Goal: Find contact information: Find contact information

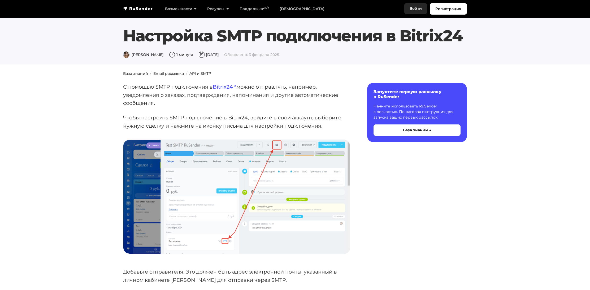
click at [416, 11] on link "Войти" at bounding box center [415, 8] width 23 height 11
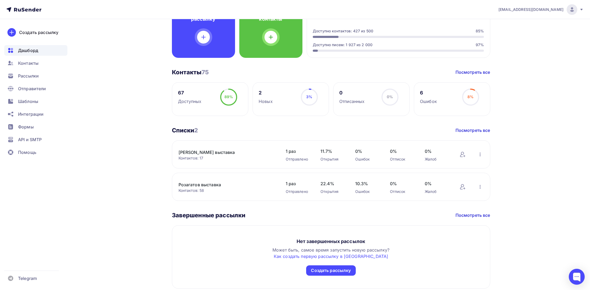
scroll to position [163, 0]
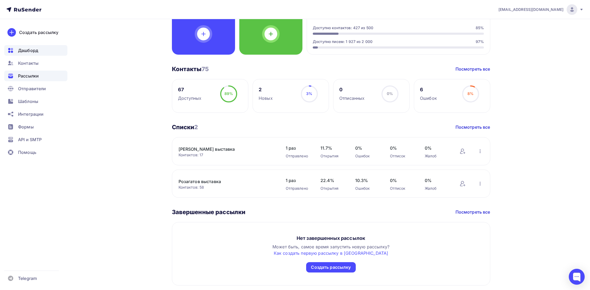
click at [32, 75] on span "Рассылки" at bounding box center [28, 76] width 21 height 6
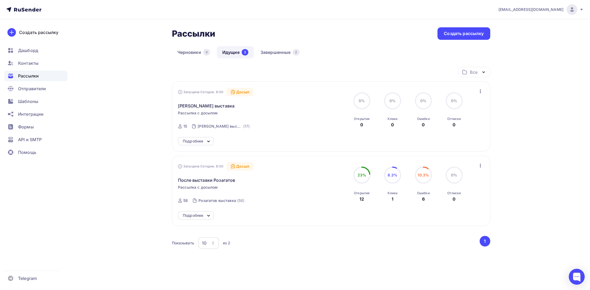
scroll to position [20, 0]
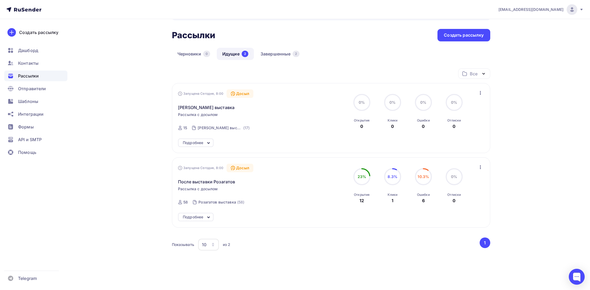
click at [31, 12] on icon at bounding box center [23, 9] width 35 height 6
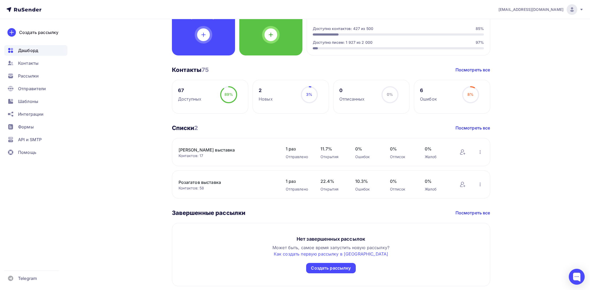
scroll to position [163, 0]
click at [482, 184] on icon "button" at bounding box center [480, 184] width 6 height 6
click at [146, 202] on div "[PERSON_NAME] Пару шагов, чтобы начать работу! Закрыть Выполните эти шаги, чтоб…" at bounding box center [295, 81] width 435 height 451
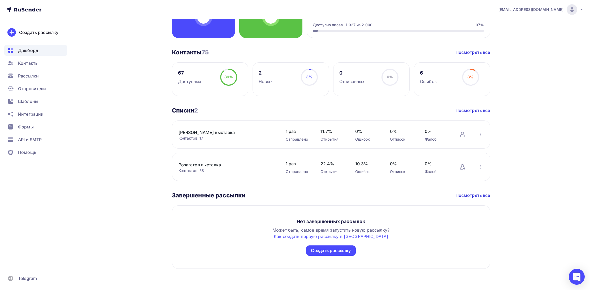
scroll to position [181, 0]
click at [424, 80] on div "Ошибок" at bounding box center [428, 81] width 17 height 6
click at [477, 53] on link "Посмотреть все" at bounding box center [473, 52] width 35 height 6
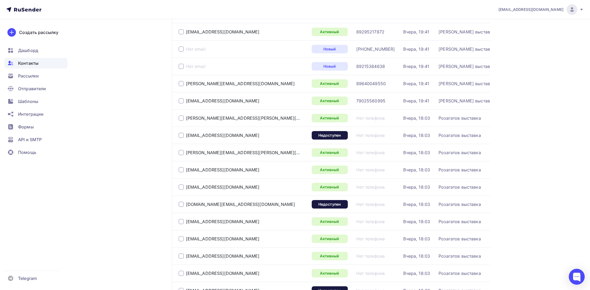
scroll to position [286, 0]
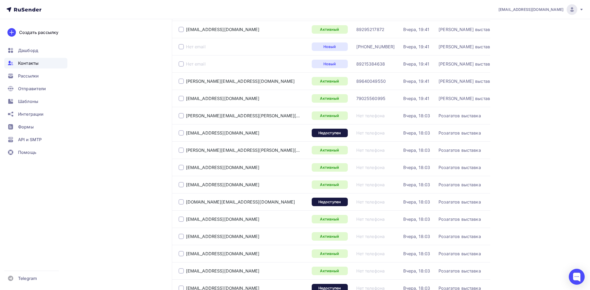
drag, startPoint x: 261, startPoint y: 133, endPoint x: 184, endPoint y: 130, distance: 76.7
click at [184, 130] on div "[EMAIL_ADDRESS][DOMAIN_NAME]" at bounding box center [243, 133] width 129 height 8
copy div "[EMAIL_ADDRESS][DOMAIN_NAME]"
drag, startPoint x: 256, startPoint y: 202, endPoint x: 186, endPoint y: 202, distance: 70.3
click at [186, 202] on div "[DOMAIN_NAME][EMAIL_ADDRESS][DOMAIN_NAME]" at bounding box center [243, 202] width 129 height 8
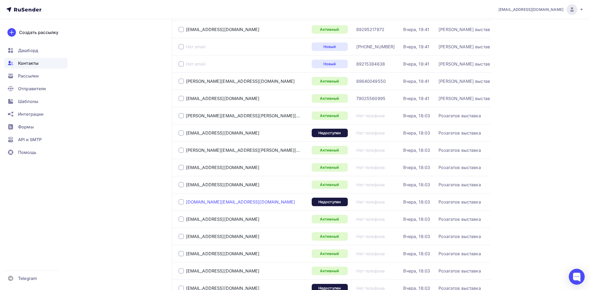
copy div "[DOMAIN_NAME][EMAIL_ADDRESS][DOMAIN_NAME]"
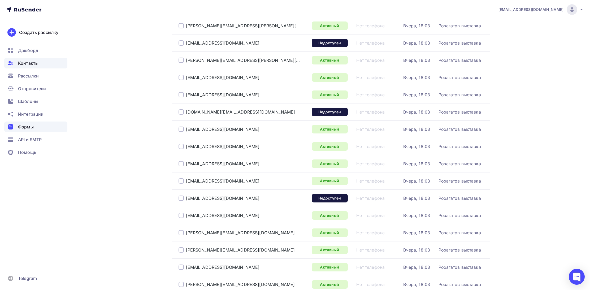
scroll to position [401, 0]
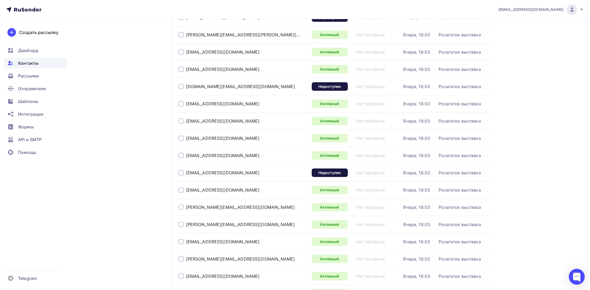
drag, startPoint x: 256, startPoint y: 171, endPoint x: 184, endPoint y: 171, distance: 72.2
click at [184, 171] on div "[EMAIL_ADDRESS][DOMAIN_NAME]" at bounding box center [243, 172] width 129 height 8
copy div "[EMAIL_ADDRESS][DOMAIN_NAME]"
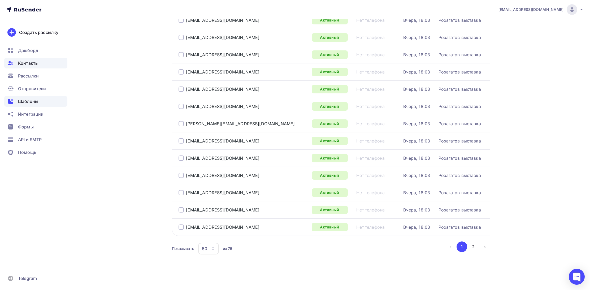
scroll to position [727, 0]
click at [214, 248] on icon "button" at bounding box center [213, 249] width 4 height 4
click at [214, 233] on div "100" at bounding box center [229, 232] width 51 height 6
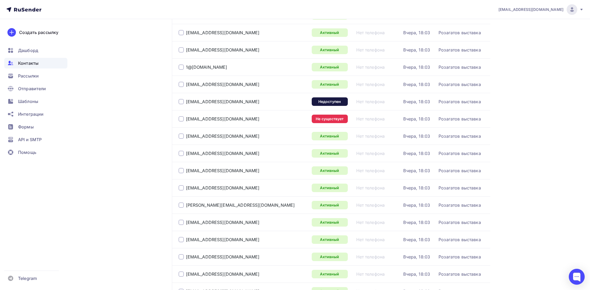
scroll to position [907, 0]
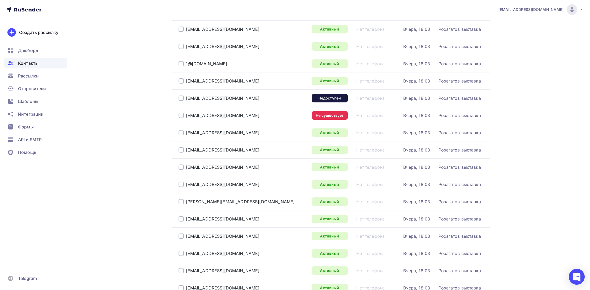
drag, startPoint x: 241, startPoint y: 98, endPoint x: 183, endPoint y: 98, distance: 57.8
click at [183, 98] on div "[EMAIL_ADDRESS][DOMAIN_NAME]" at bounding box center [243, 98] width 129 height 8
copy div "[EMAIL_ADDRESS][DOMAIN_NAME]"
drag, startPoint x: 231, startPoint y: 115, endPoint x: 186, endPoint y: 115, distance: 45.6
click at [186, 115] on div "[EMAIL_ADDRESS][DOMAIN_NAME]" at bounding box center [243, 115] width 129 height 8
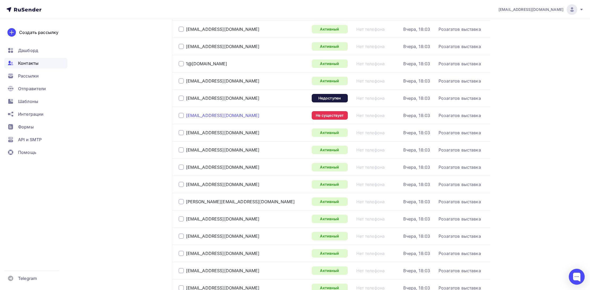
copy div "[EMAIL_ADDRESS][DOMAIN_NAME]"
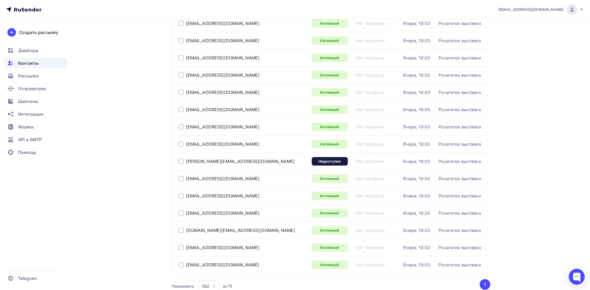
scroll to position [1123, 0]
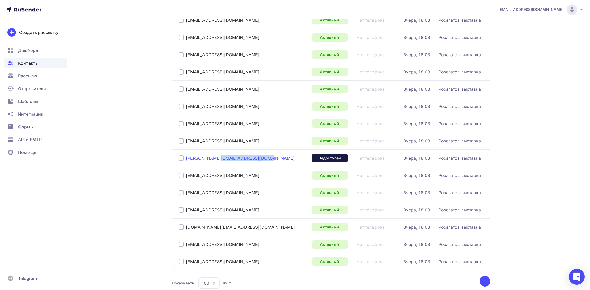
drag, startPoint x: 239, startPoint y: 158, endPoint x: 187, endPoint y: 159, distance: 52.3
click at [187, 159] on div "[PERSON_NAME][EMAIL_ADDRESS][DOMAIN_NAME]" at bounding box center [243, 158] width 129 height 8
copy div "[PERSON_NAME][EMAIL_ADDRESS][DOMAIN_NAME]"
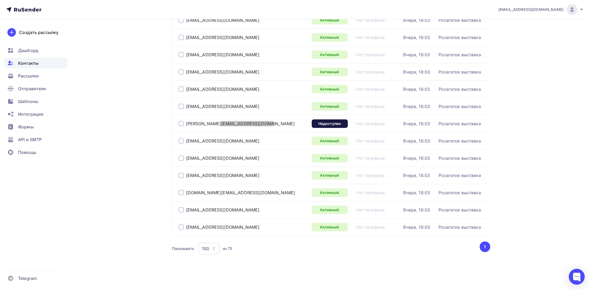
scroll to position [1158, 0]
